Goal: Task Accomplishment & Management: Manage account settings

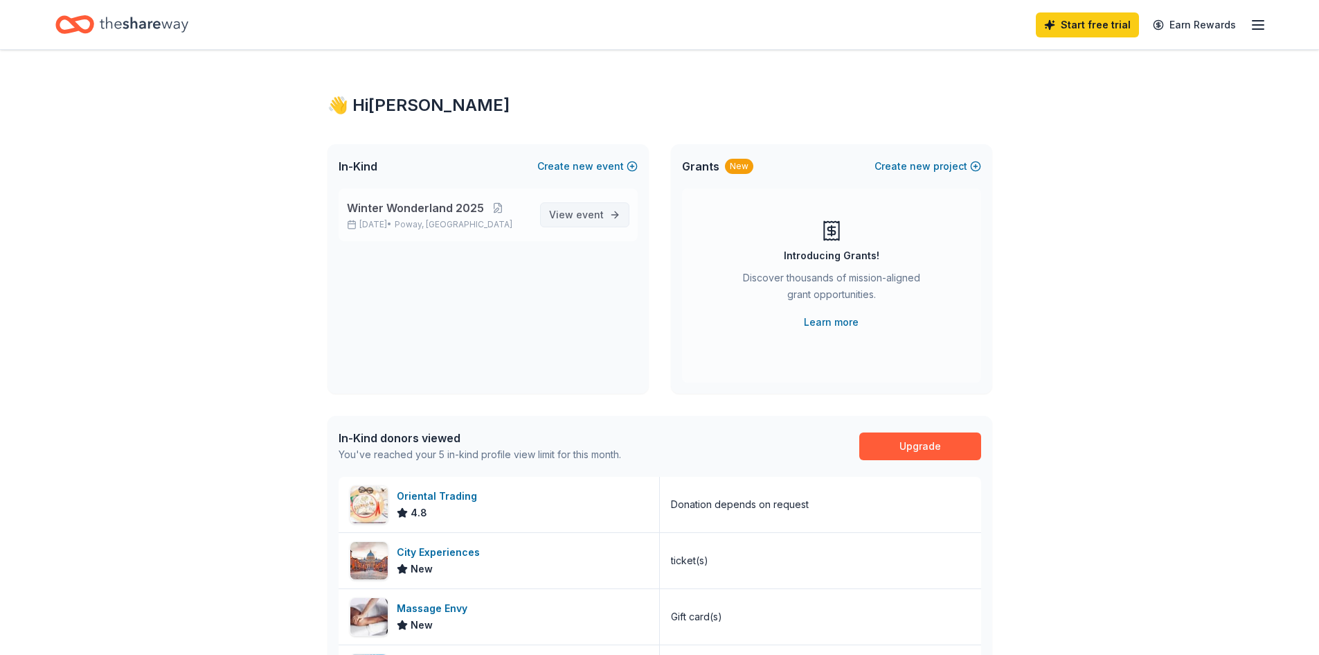
click at [593, 219] on span "event" at bounding box center [590, 214] width 28 height 12
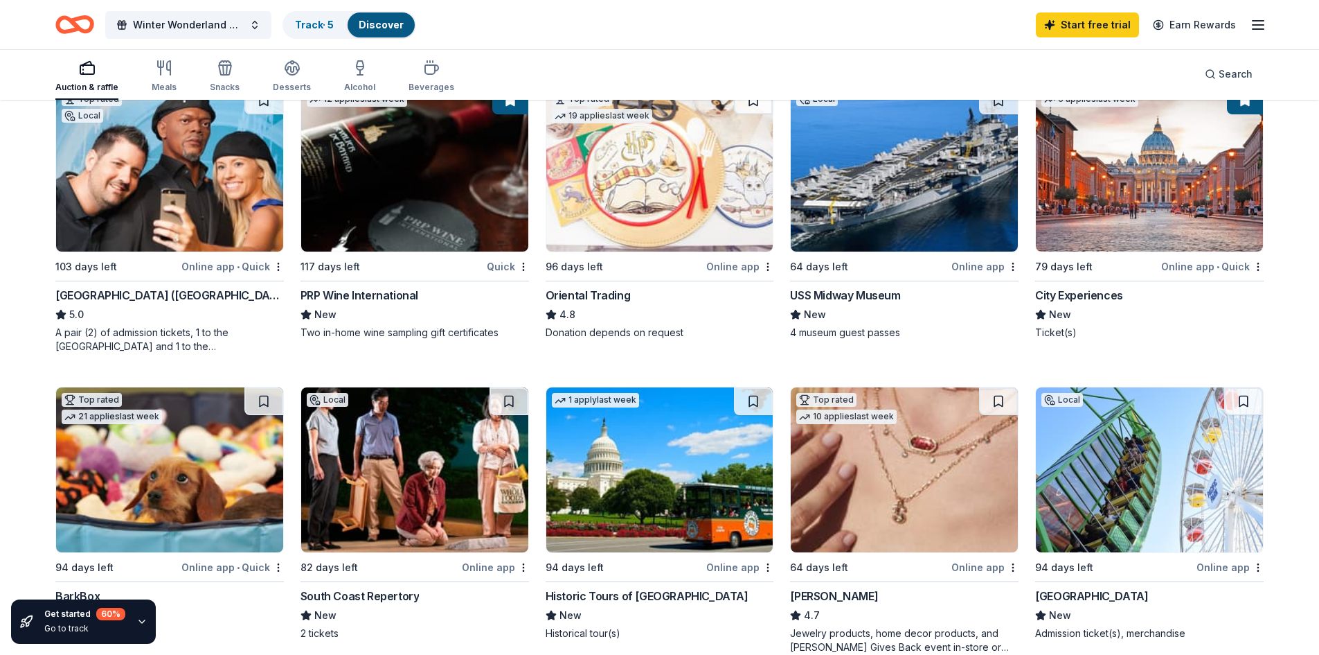
scroll to position [139, 0]
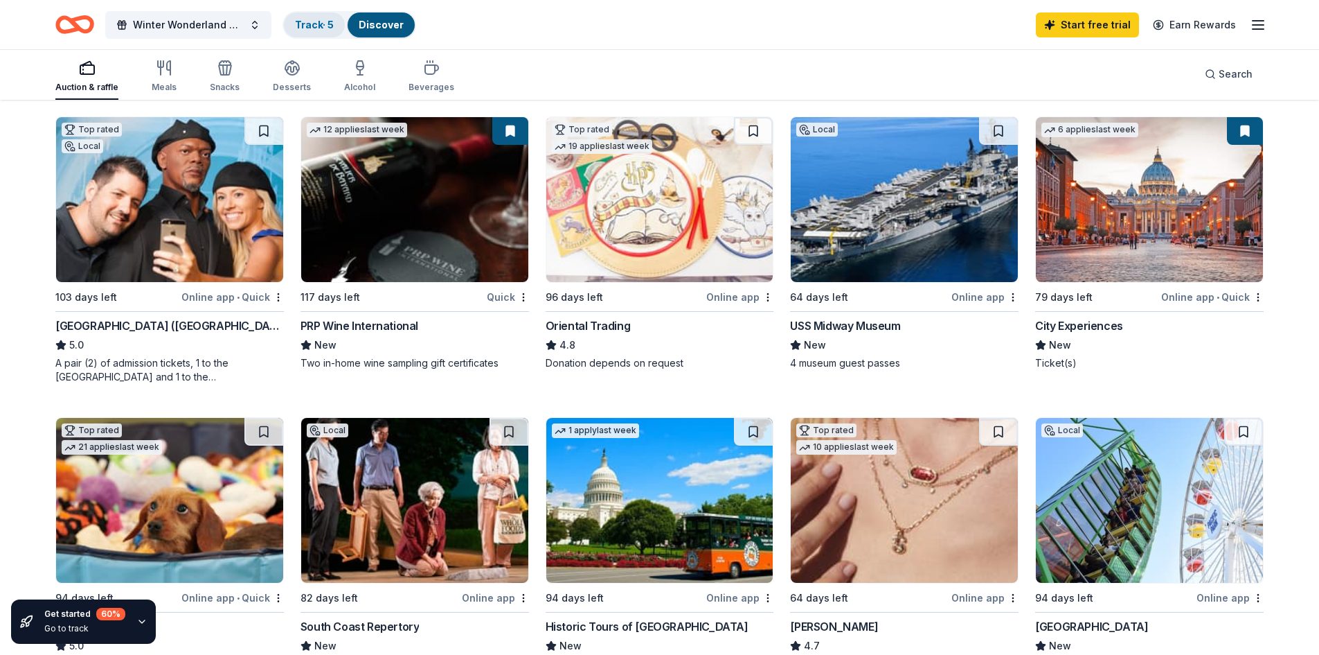
click at [317, 30] on link "Track · 5" at bounding box center [314, 25] width 39 height 12
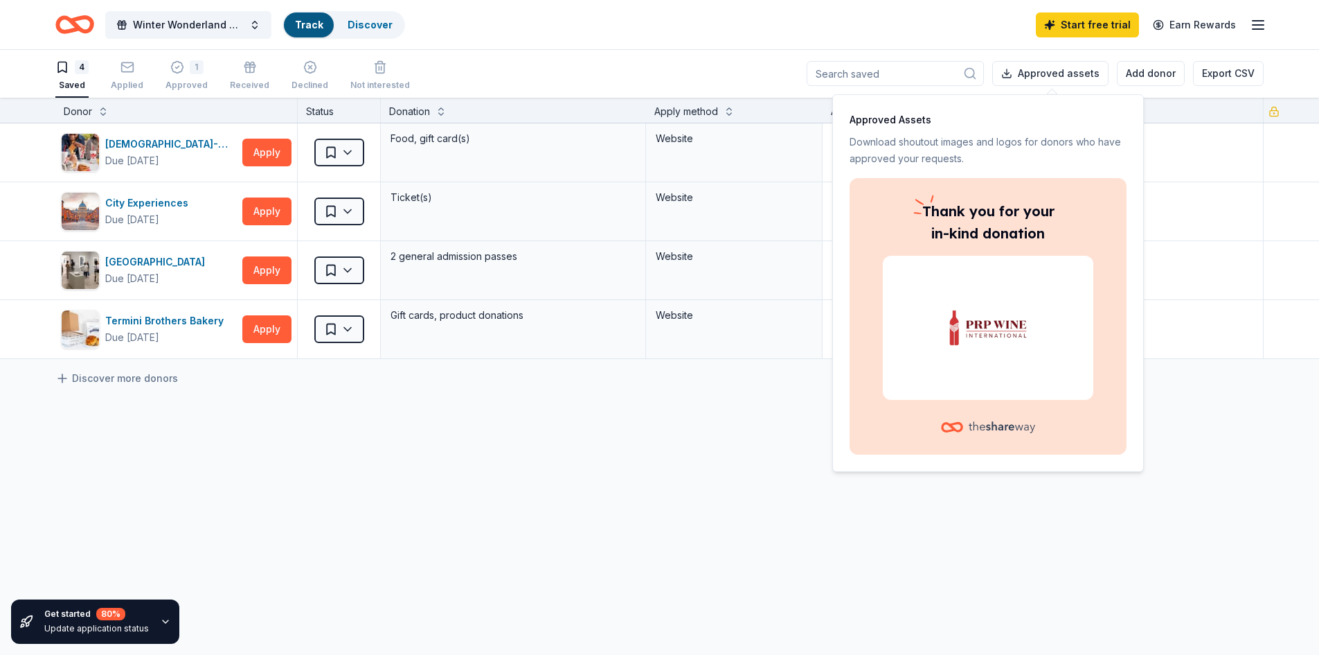
scroll to position [1, 0]
click at [1261, 25] on line "button" at bounding box center [1258, 25] width 11 height 0
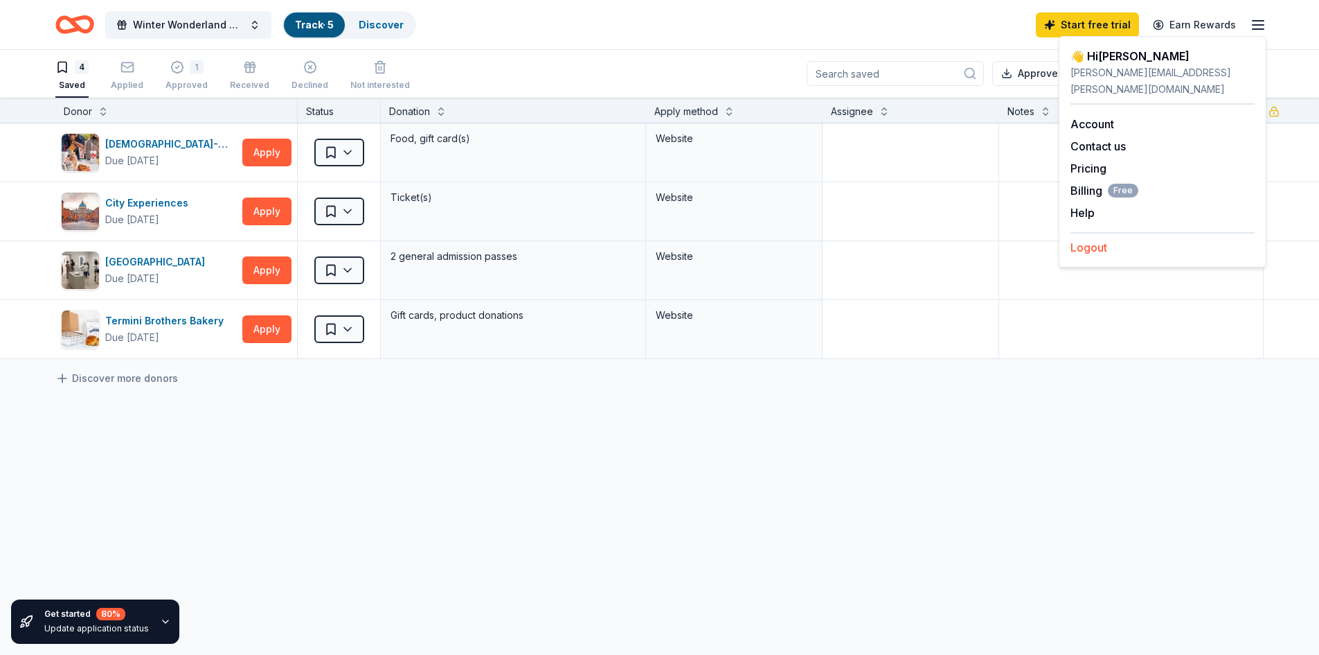
click at [1087, 239] on button "Logout" at bounding box center [1089, 247] width 37 height 17
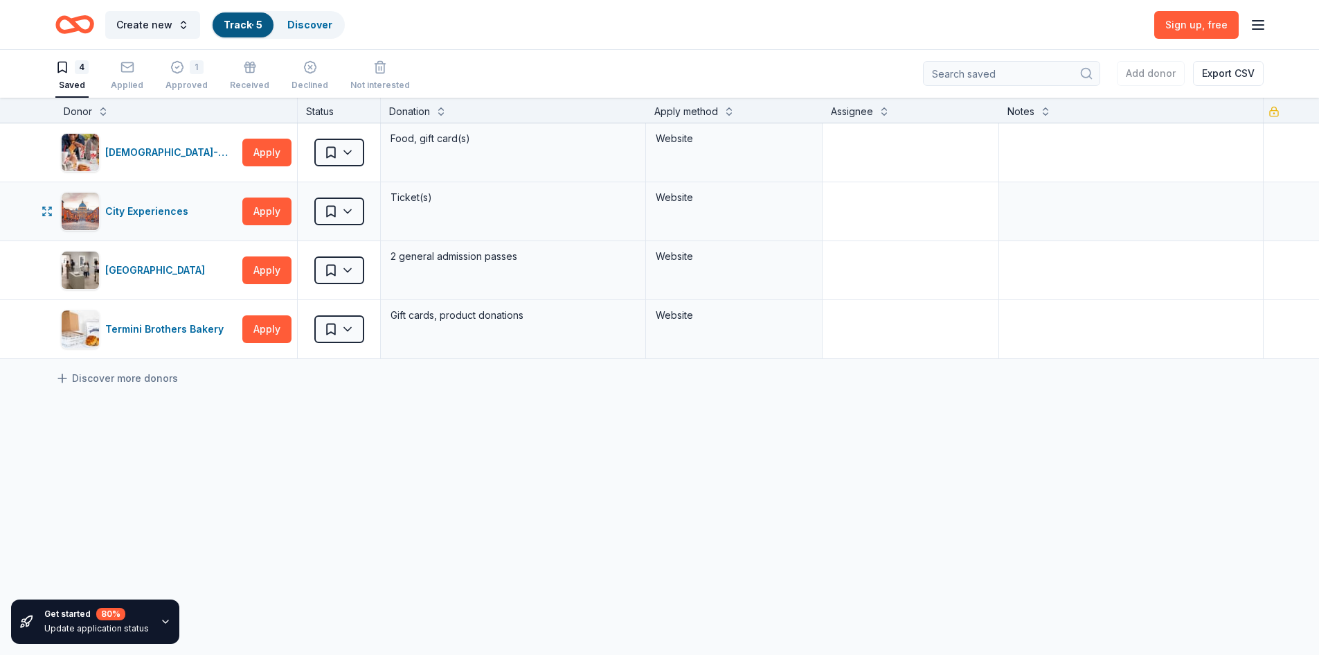
scroll to position [0, 0]
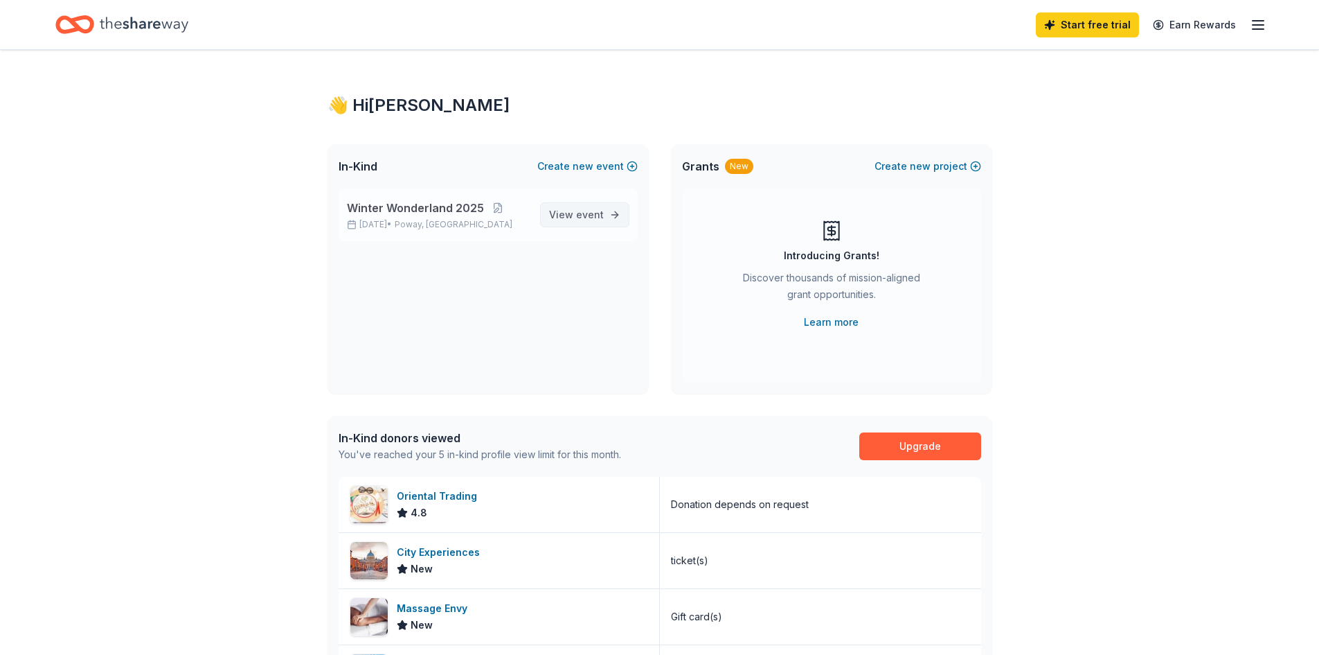
click at [563, 213] on span "View event" at bounding box center [576, 214] width 55 height 17
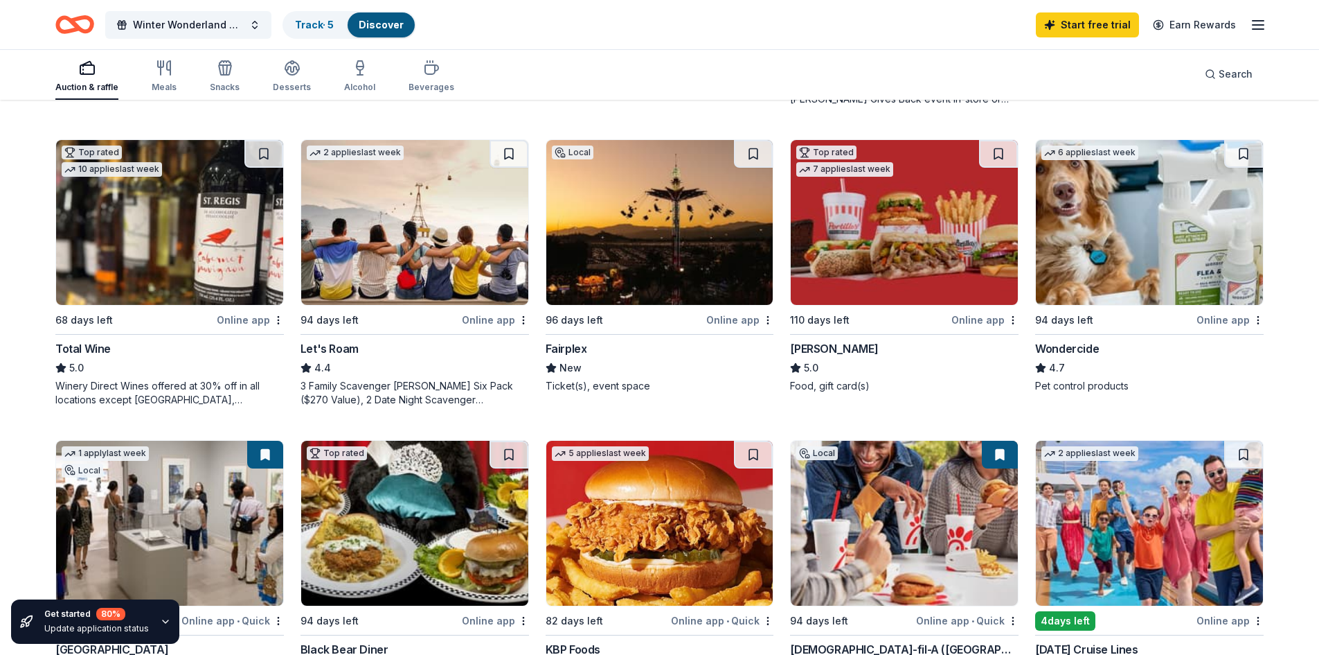
scroll to position [693, 0]
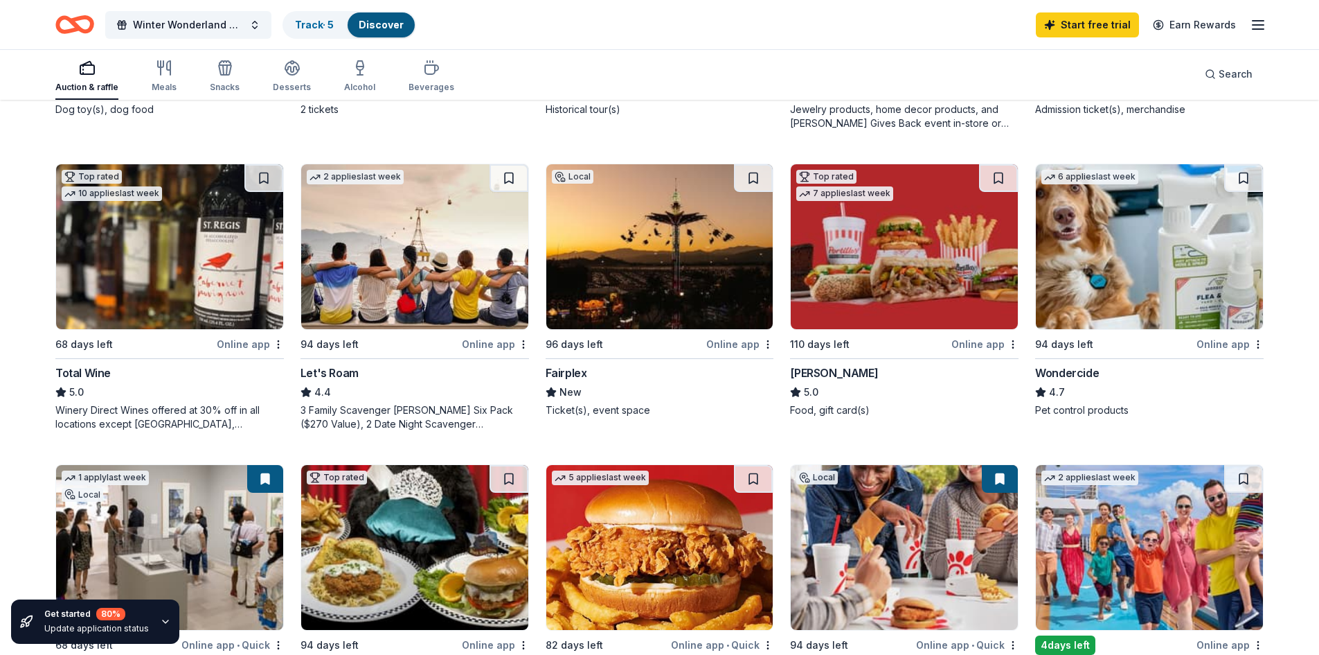
click at [406, 292] on img at bounding box center [414, 246] width 227 height 165
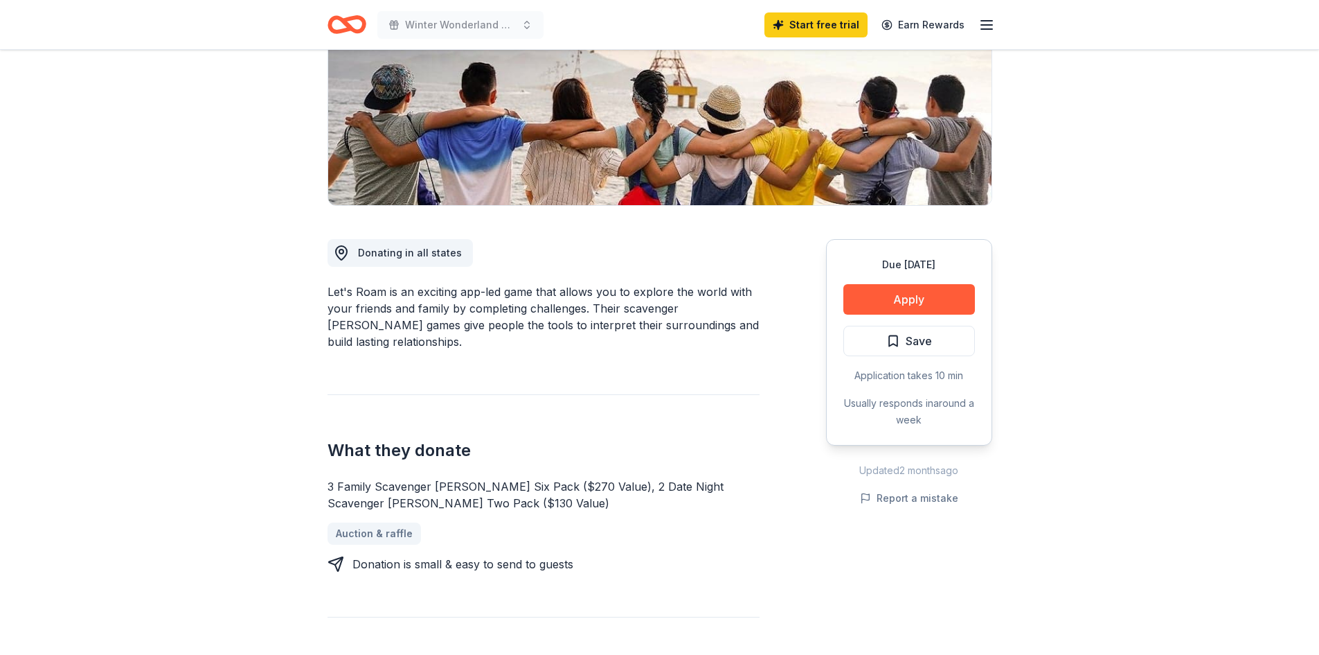
scroll to position [208, 0]
